Goal: Transaction & Acquisition: Purchase product/service

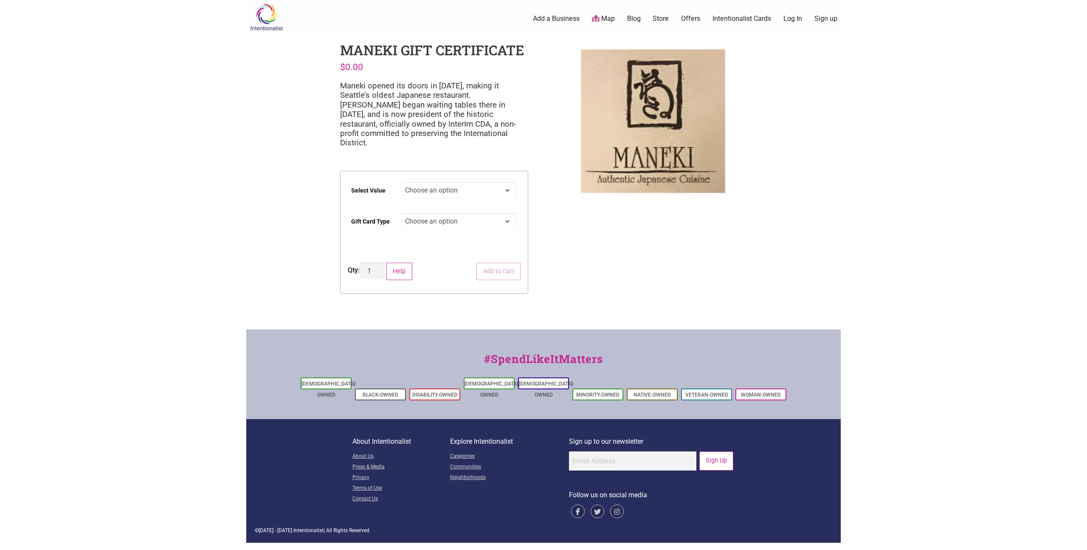
click at [180, 208] on body "× Menu 0 Add a Business Map Blog Store Offers Intentionalist Cards Buy Black Ca…" at bounding box center [543, 275] width 1087 height 550
click at [489, 183] on select "Choose an option $25 $50 $100 $200 $500" at bounding box center [459, 190] width 116 height 17
drag, startPoint x: 356, startPoint y: 87, endPoint x: 446, endPoint y: 96, distance: 90.9
click at [446, 96] on p "Maneki opened its doors in [DATE], making it Seattle’s oldest Japanese restaura…" at bounding box center [434, 114] width 188 height 67
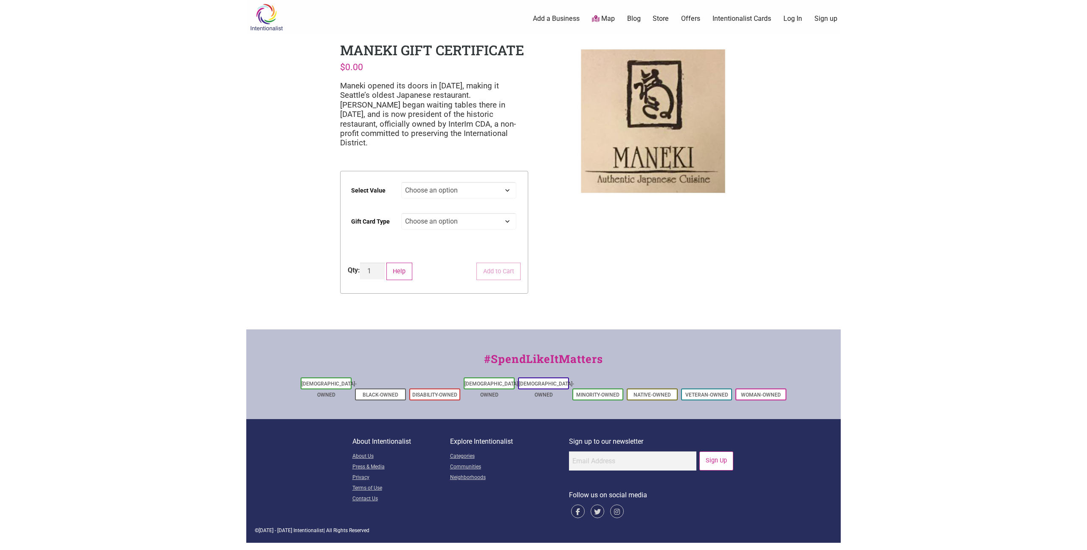
click at [437, 213] on select "Choose an option Physical" at bounding box center [459, 221] width 116 height 17
select select "Physical"
click at [401, 213] on select "Choose an option Physical" at bounding box center [459, 221] width 116 height 17
click at [459, 182] on select "Choose an option $25 $50 $100 $200 $500" at bounding box center [459, 190] width 116 height 17
click at [401, 182] on select "Choose an option $25 $50 $100 $200 $500" at bounding box center [459, 190] width 116 height 17
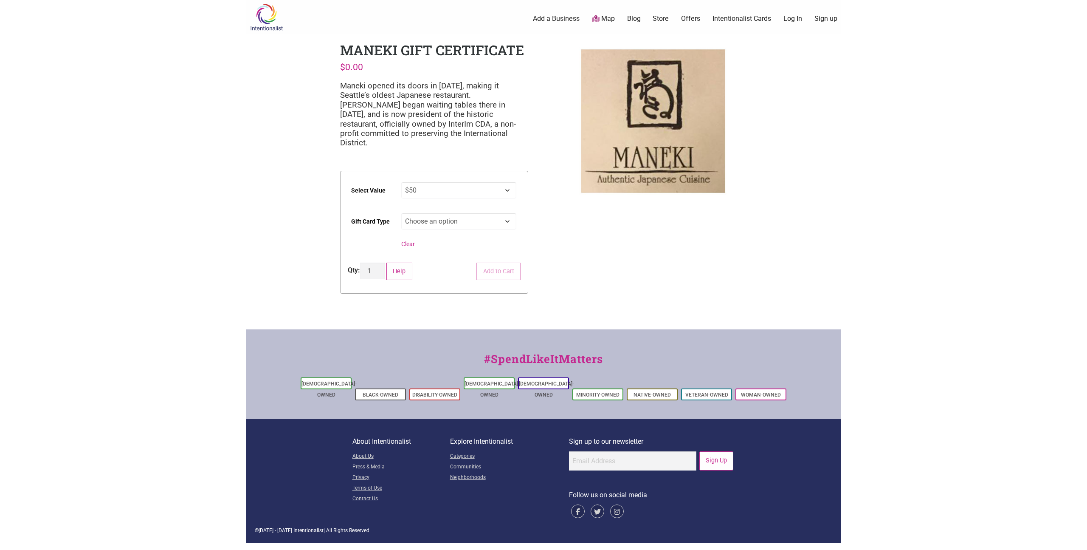
select select "$50"
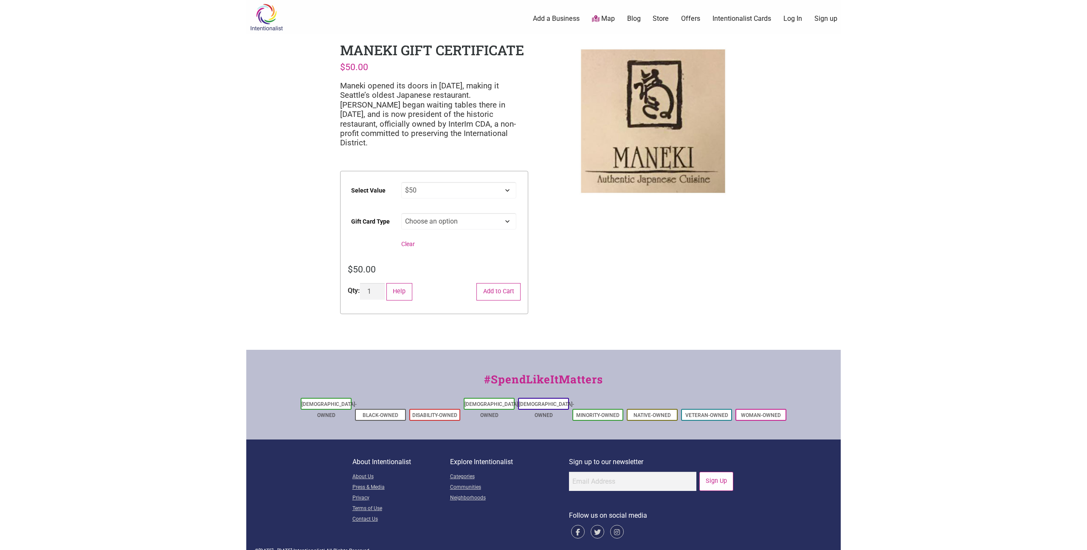
click at [220, 199] on body "× Menu 0 Add a Business Map Blog Store Offers Intentionalist Cards Buy Black Ca…" at bounding box center [543, 275] width 1087 height 550
click at [485, 284] on button "Add to Cart" at bounding box center [499, 291] width 44 height 17
